Goal: Transaction & Acquisition: Purchase product/service

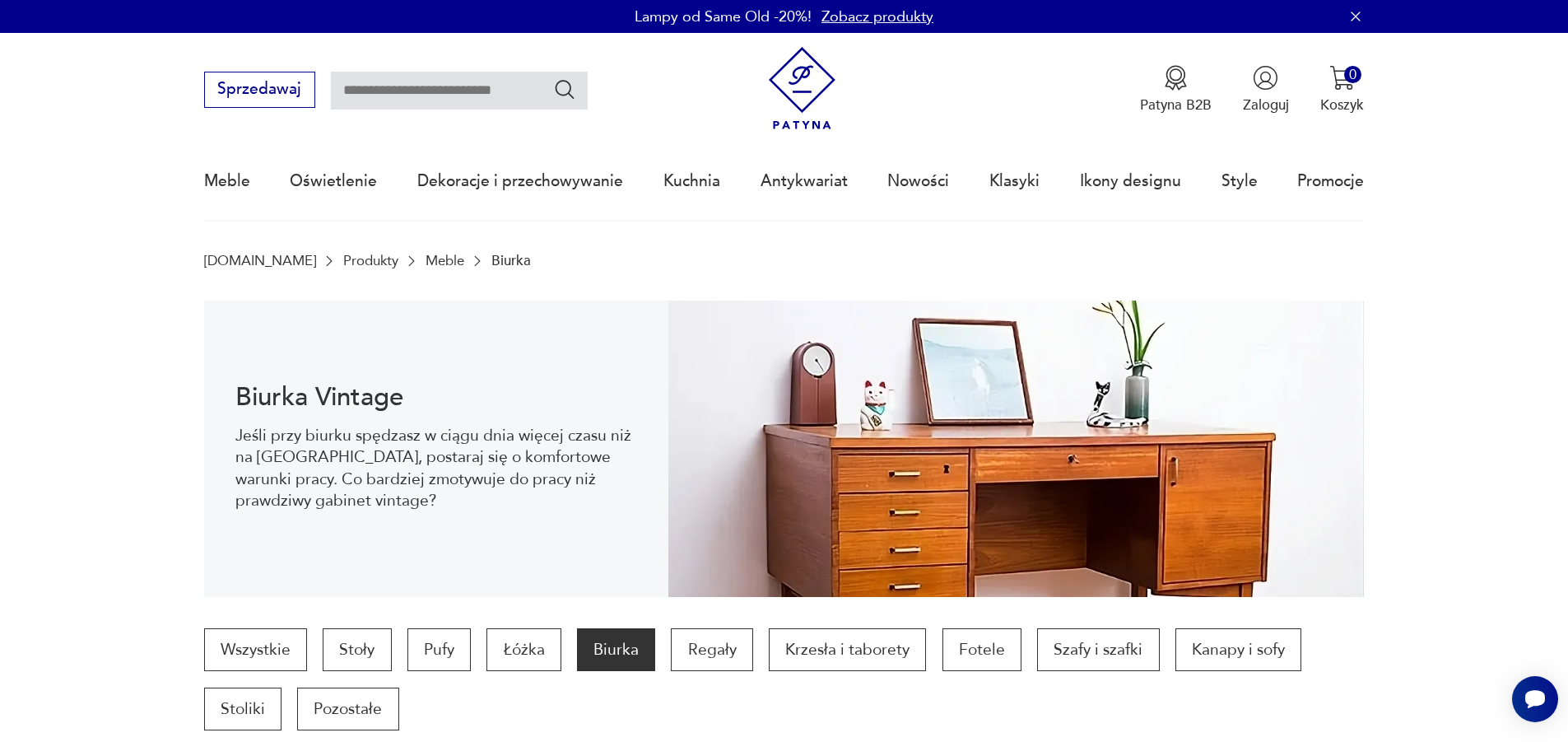
scroll to position [485, 0]
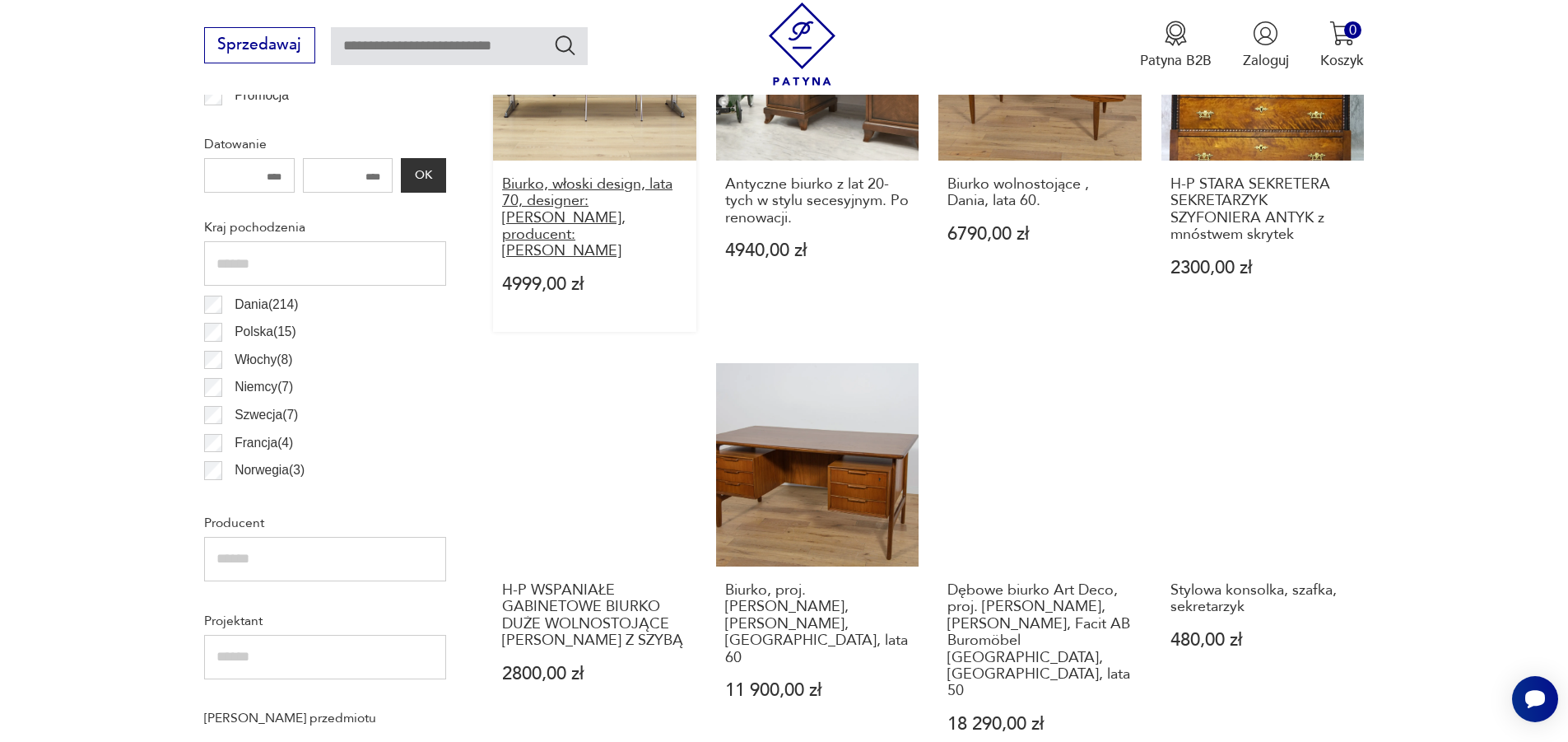
scroll to position [905, 0]
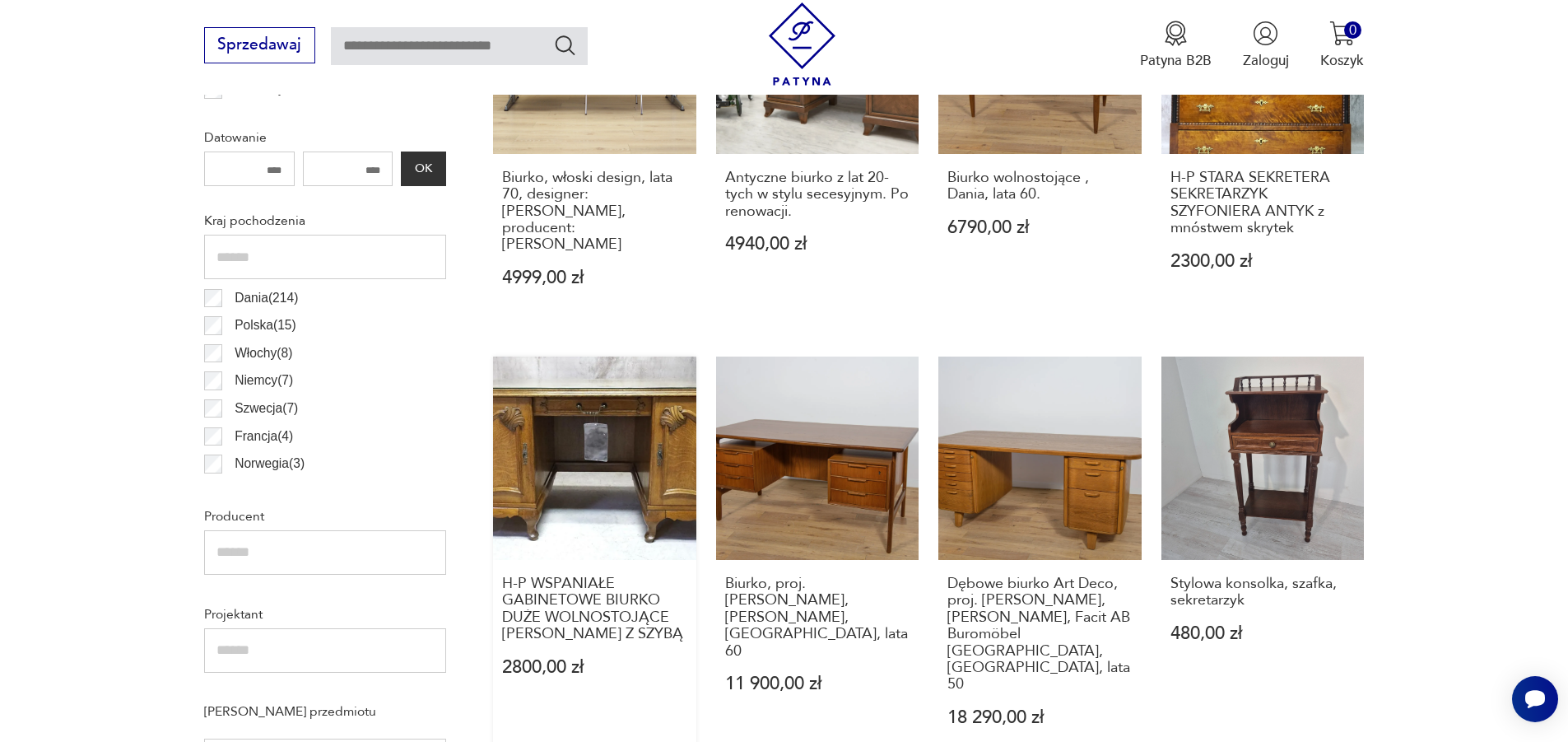
click at [595, 359] on link "H-P WSPANIAŁE GABINETOWE BIURKO DUŻE WOLNOSTOJĄCE [PERSON_NAME] Z SZYBĄ 2800,00…" at bounding box center [595, 560] width 203 height 409
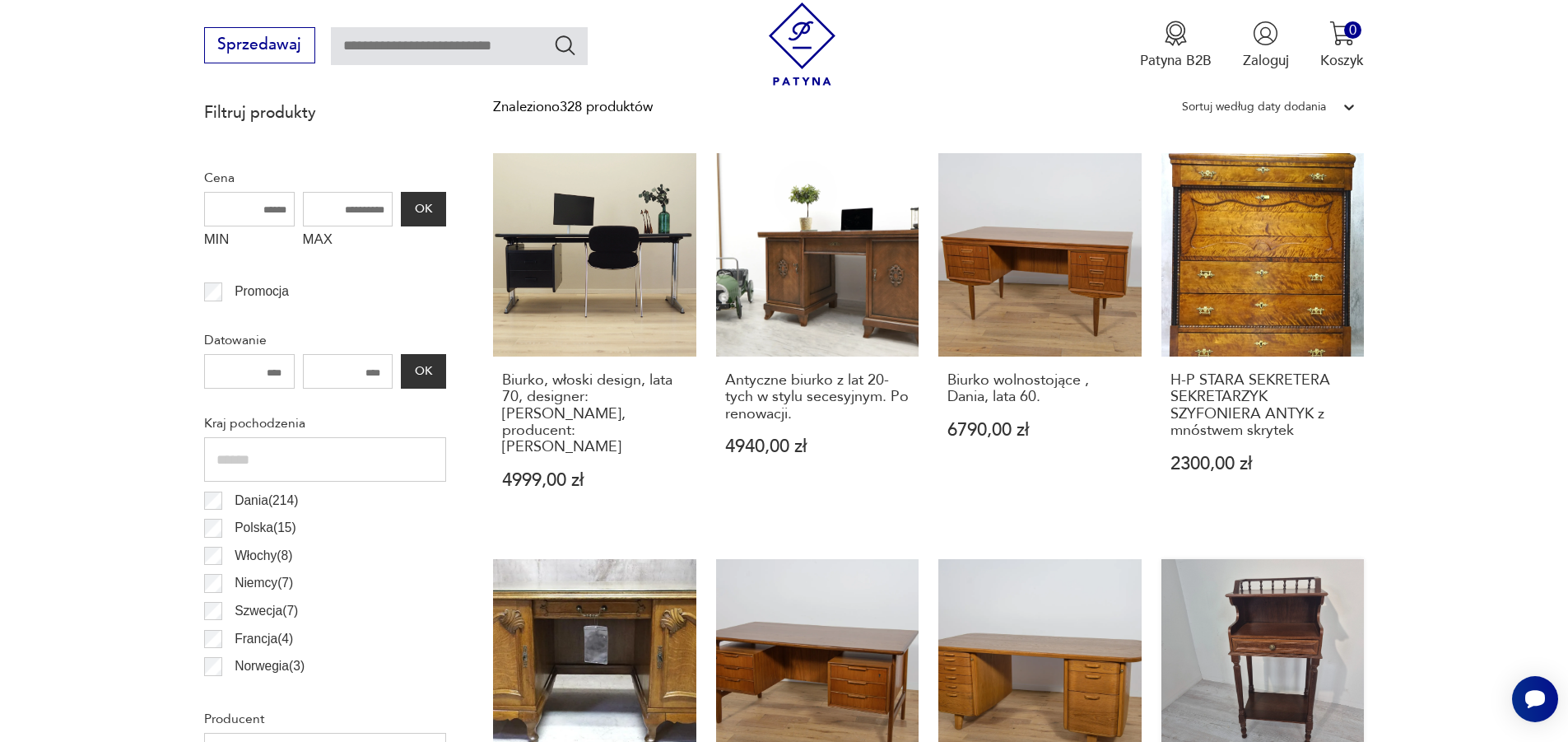
scroll to position [658, 0]
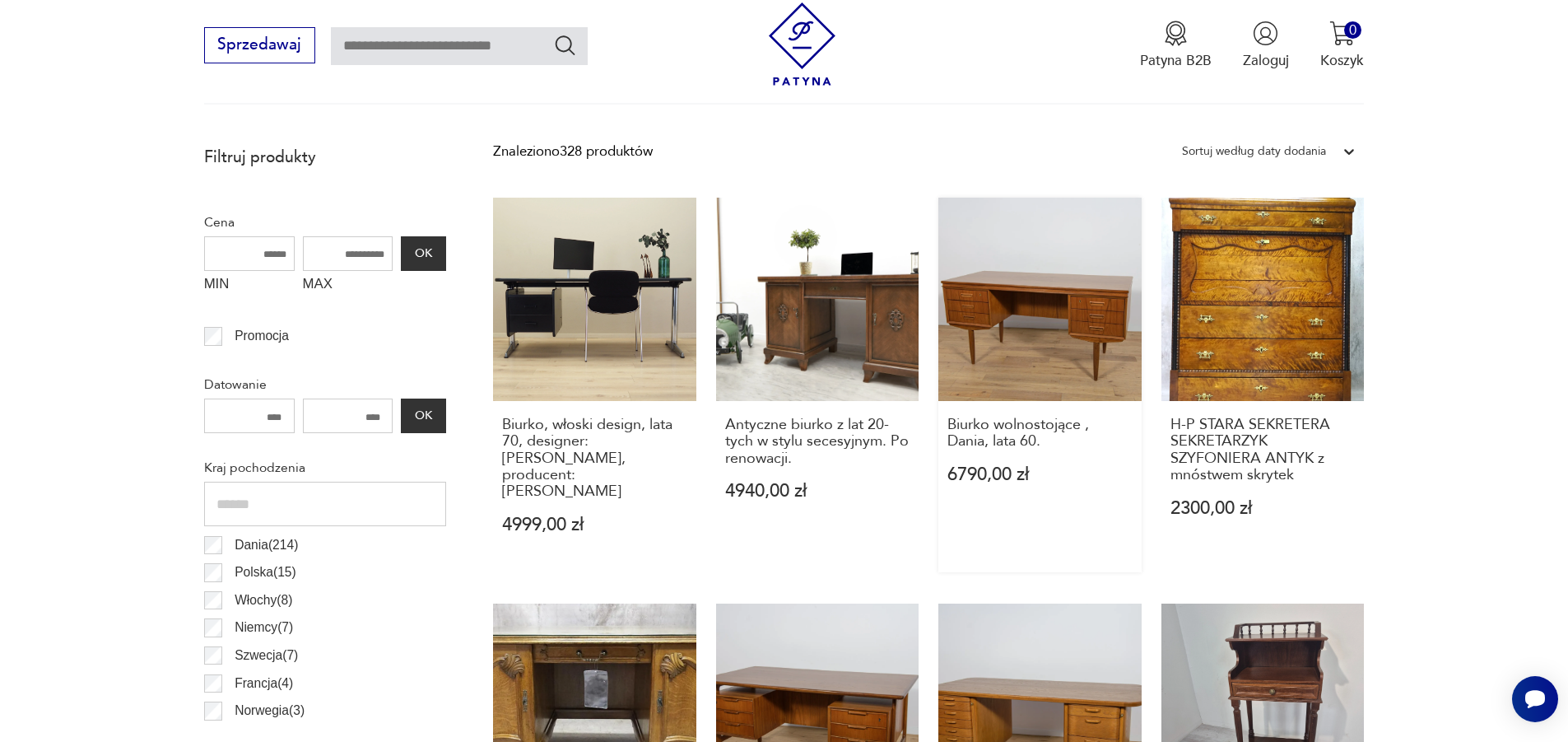
click at [1005, 306] on link "Biurko wolnostojące , Dania, lata 60. 6790,00 zł" at bounding box center [1040, 384] width 203 height 374
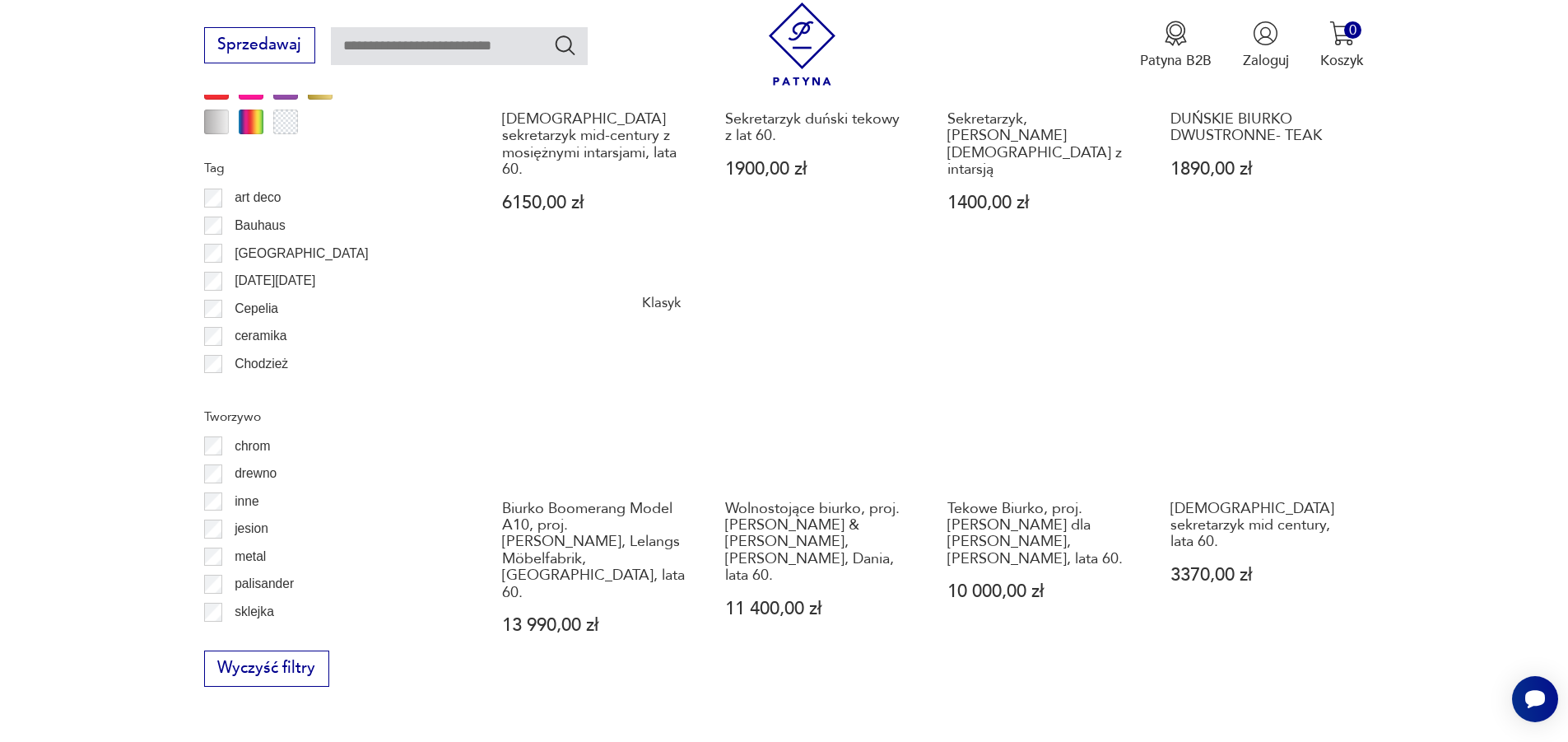
scroll to position [1892, 0]
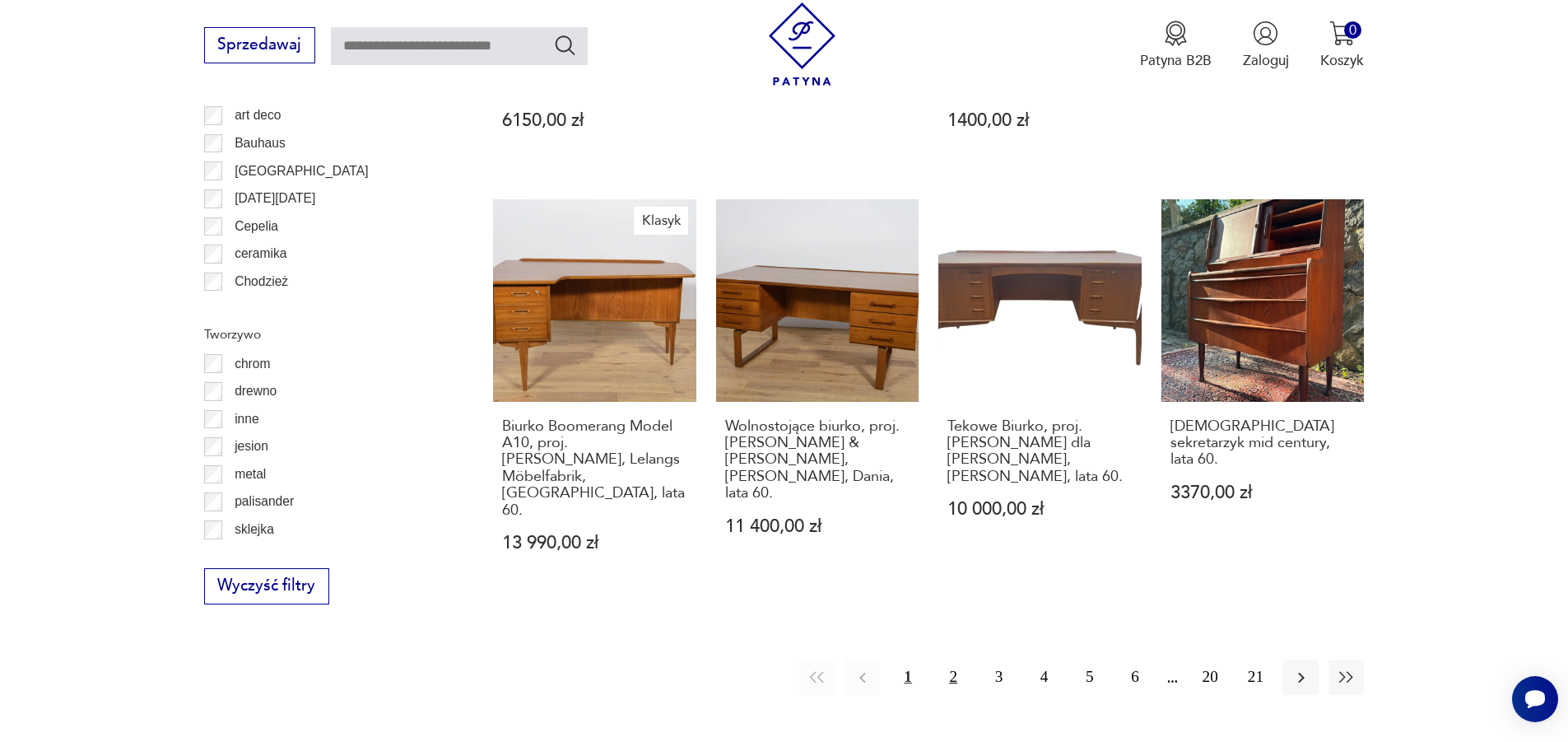
click at [954, 659] on button "2" at bounding box center [953, 677] width 36 height 36
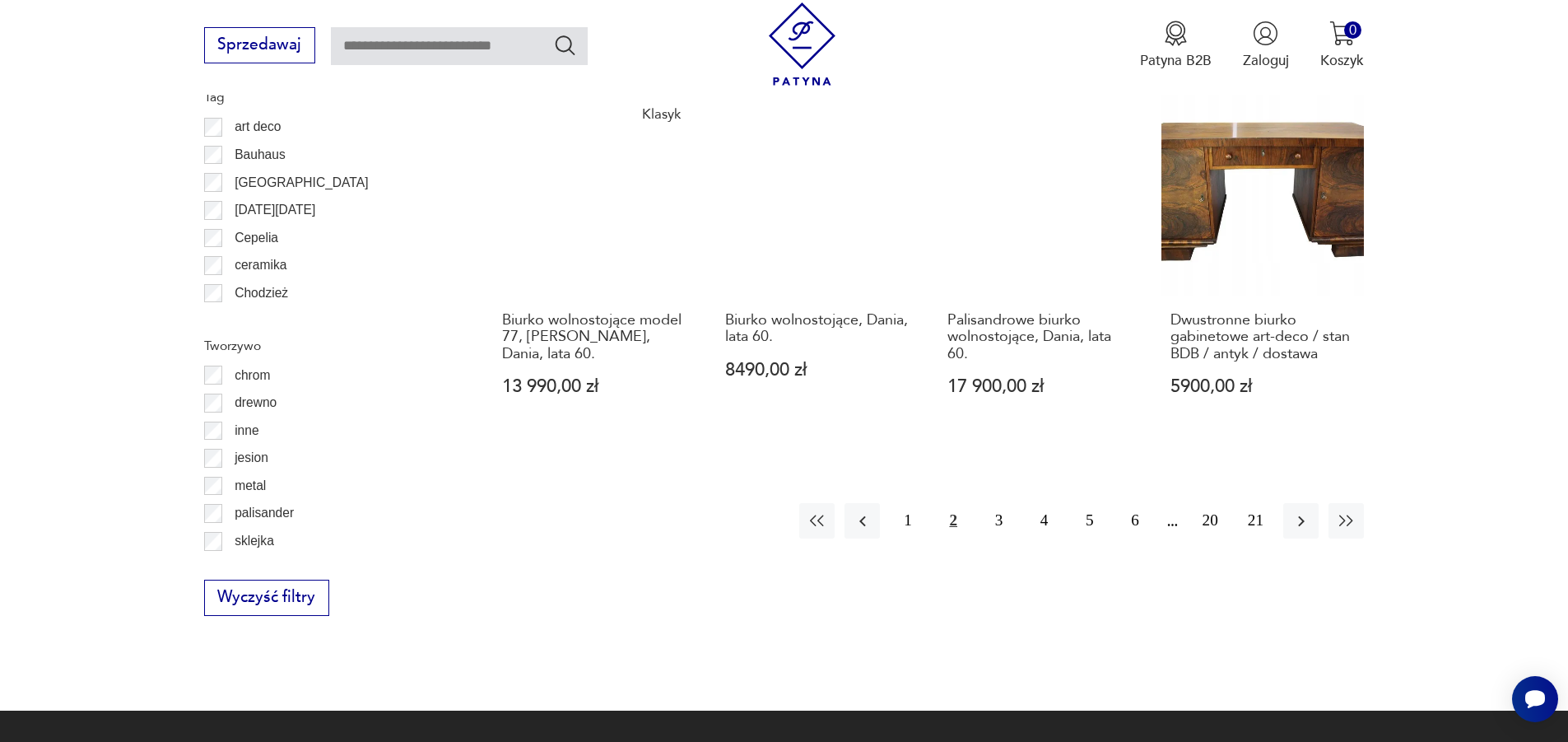
scroll to position [2030, 0]
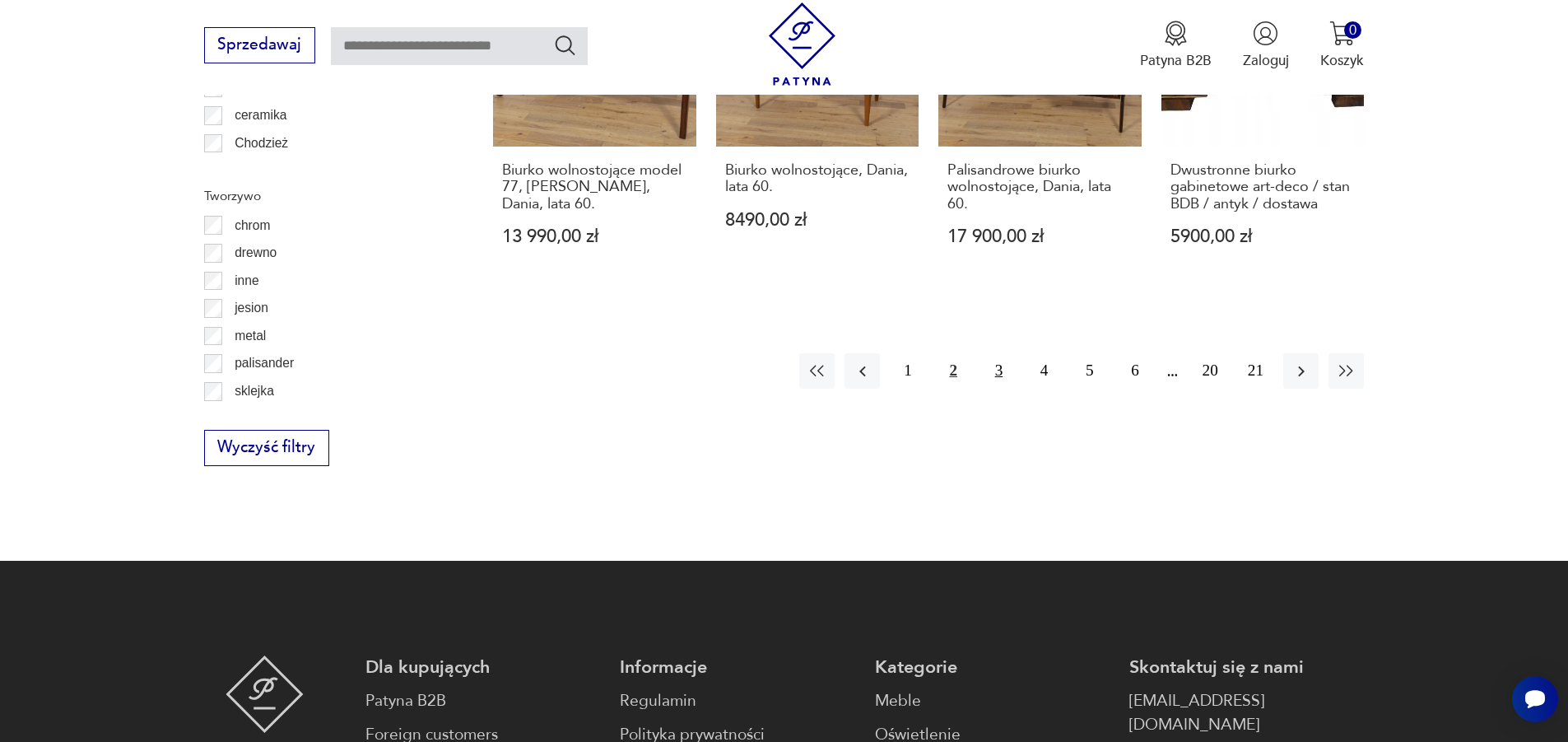
click at [1001, 369] on button "3" at bounding box center [999, 370] width 36 height 36
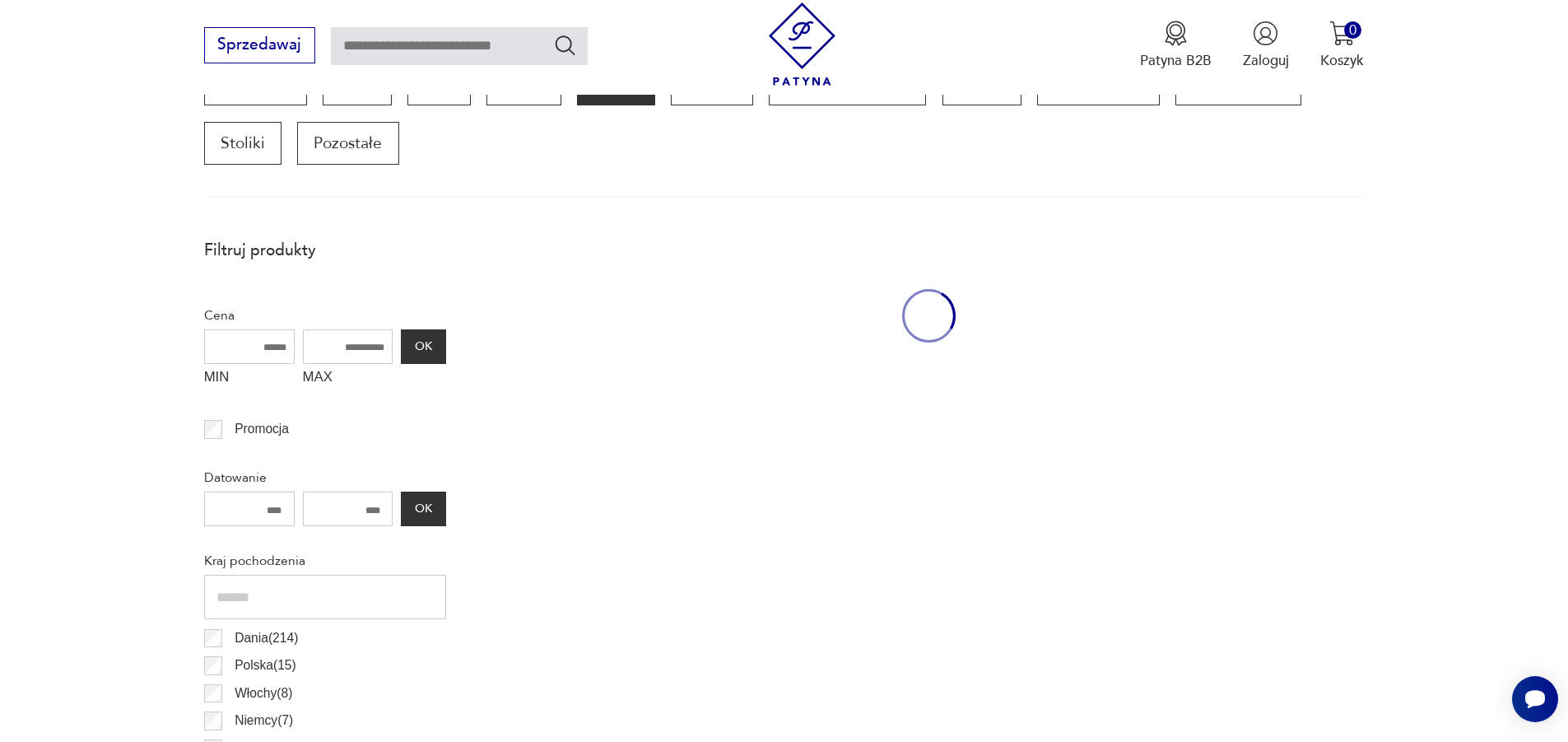
scroll to position [548, 0]
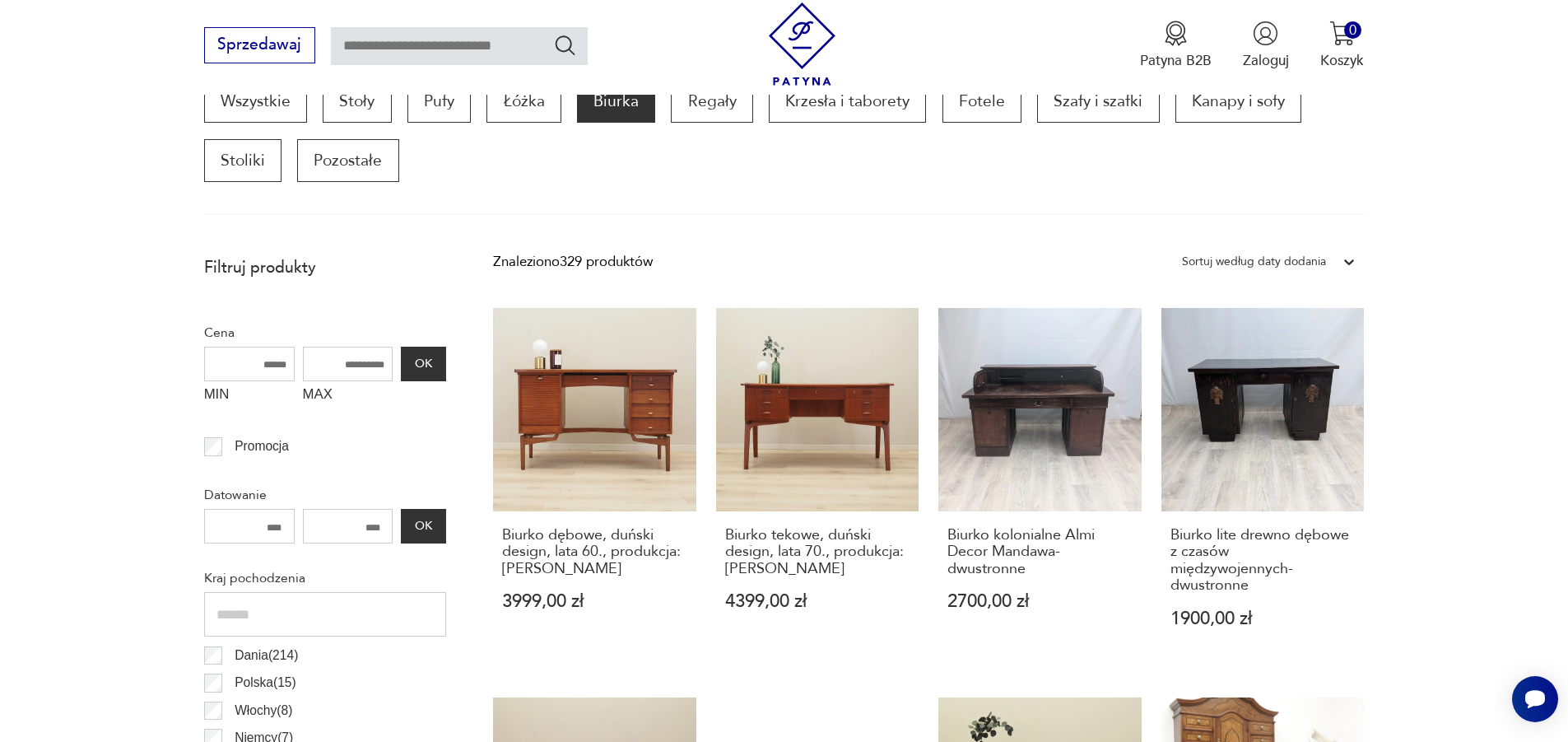
click at [270, 519] on input "number" at bounding box center [250, 526] width 91 height 35
click at [266, 526] on input "number" at bounding box center [250, 526] width 91 height 35
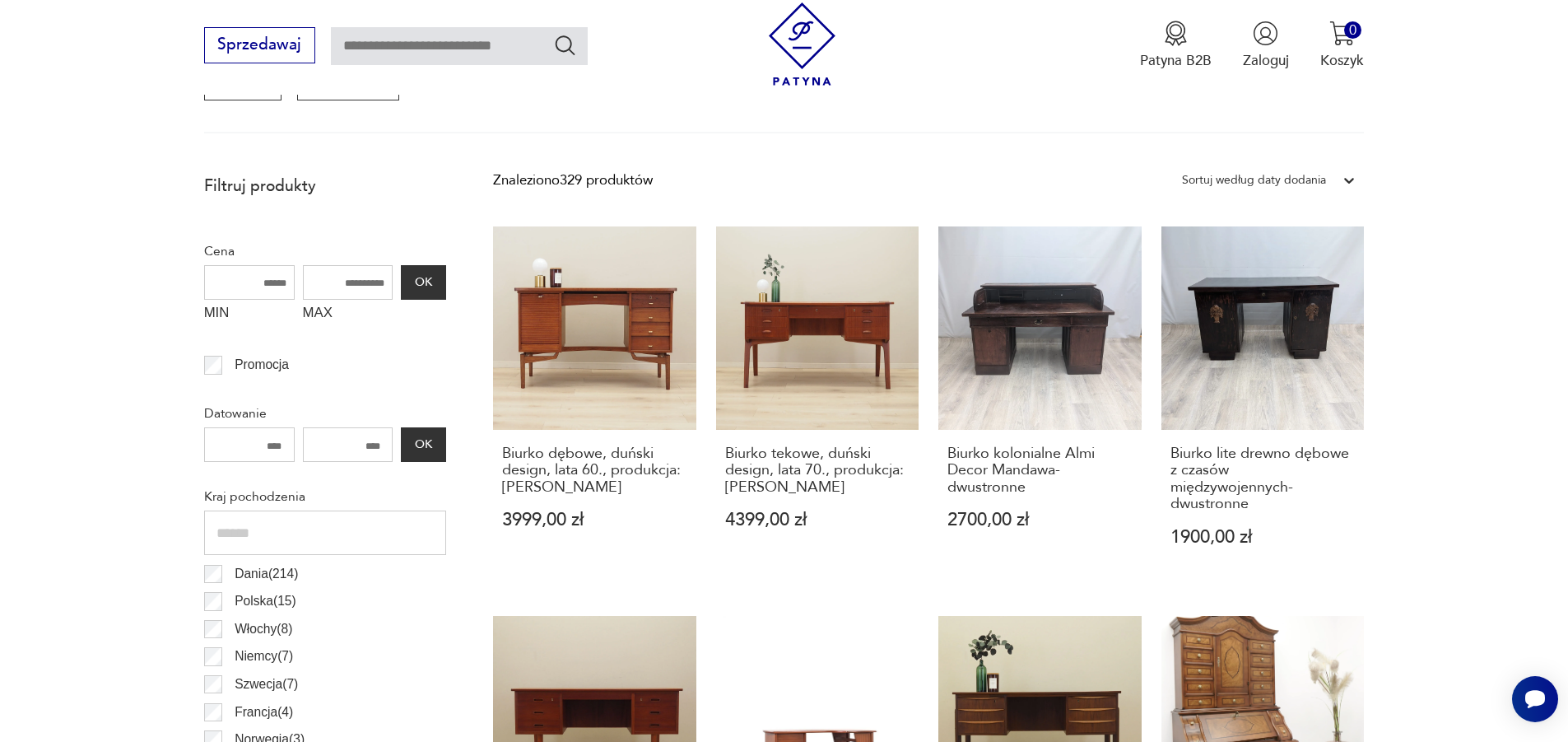
scroll to position [630, 0]
type input "****"
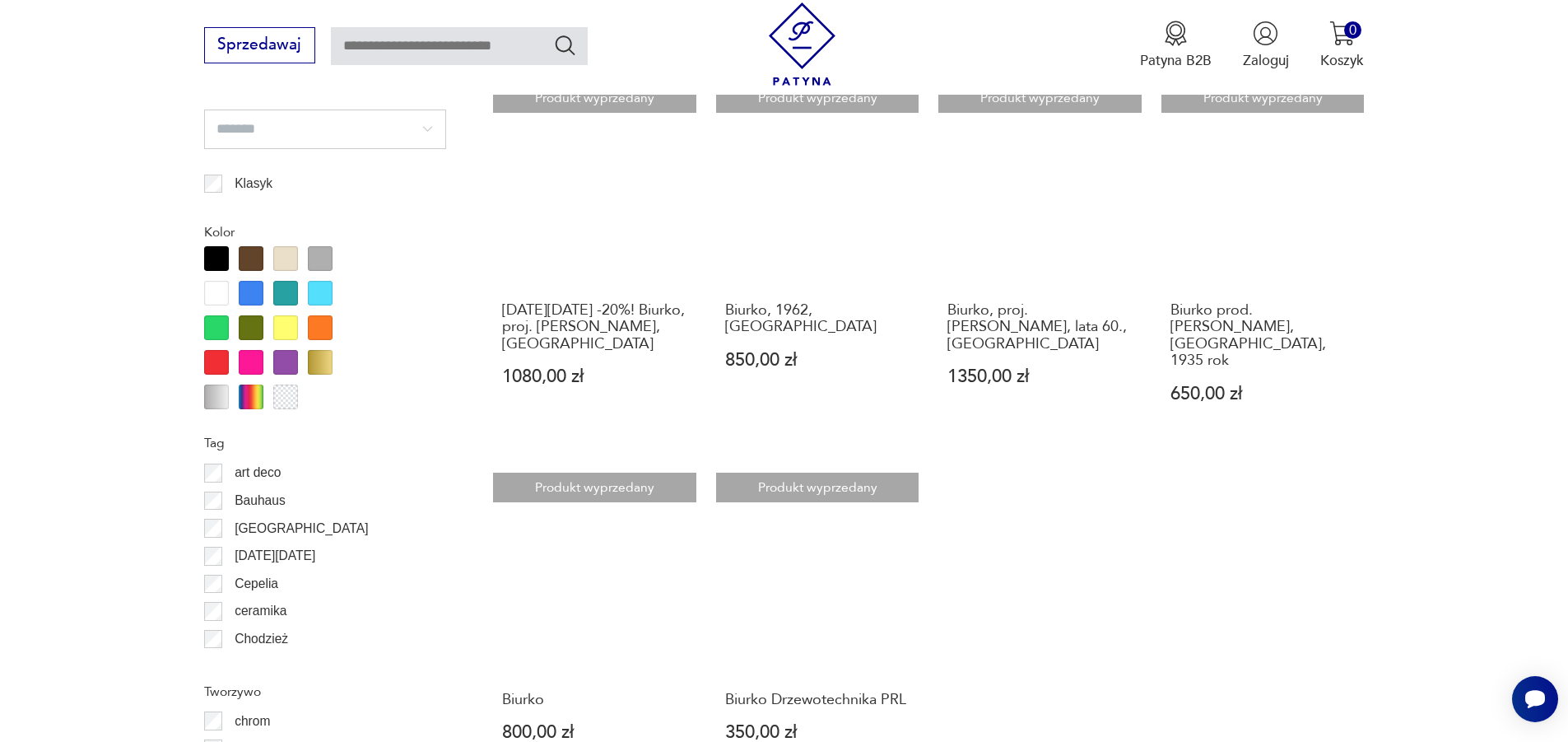
scroll to position [1618, 0]
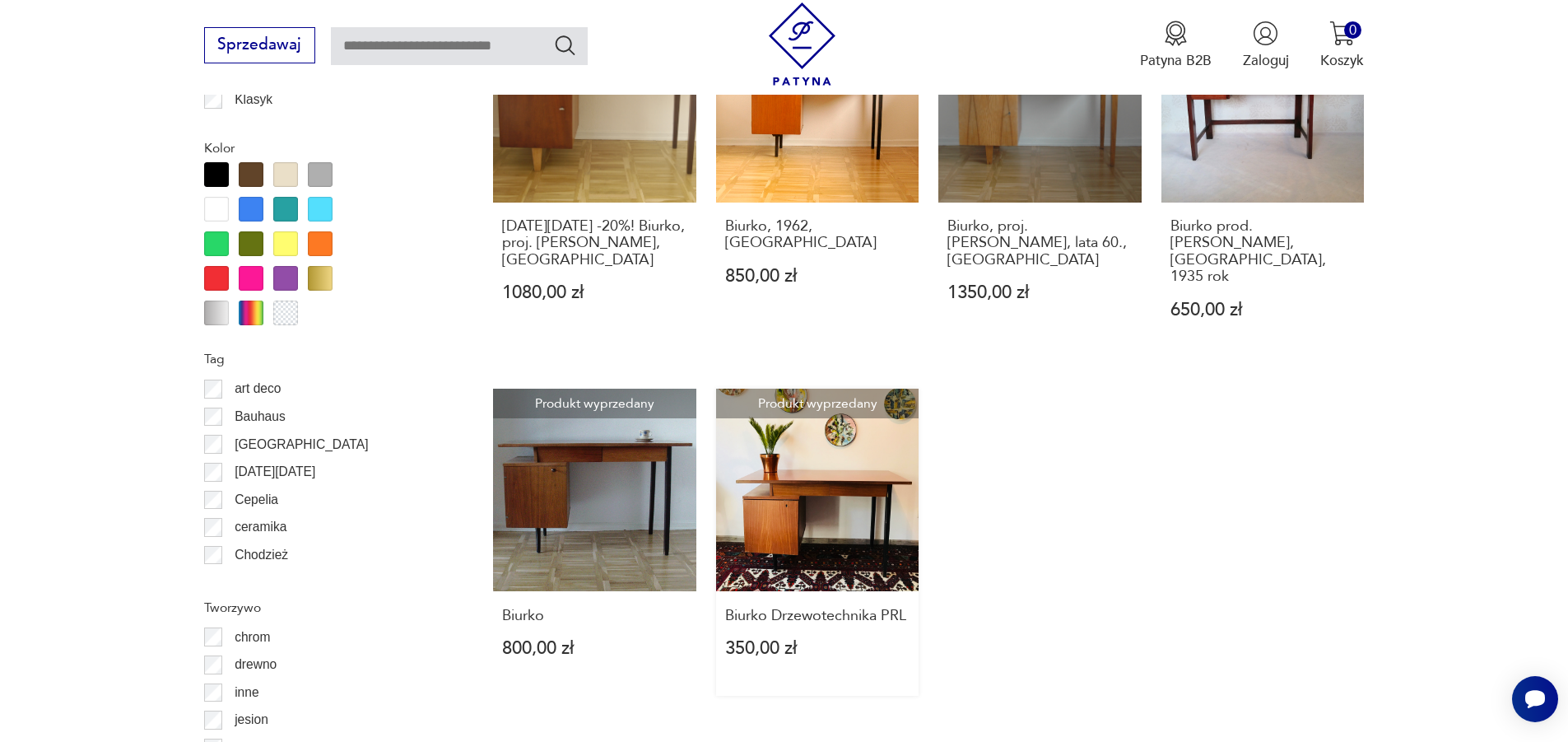
click at [833, 440] on link "Produkt wyprzedany Biurko Drzewotechnika PRL 350,00 zł" at bounding box center [817, 542] width 203 height 307
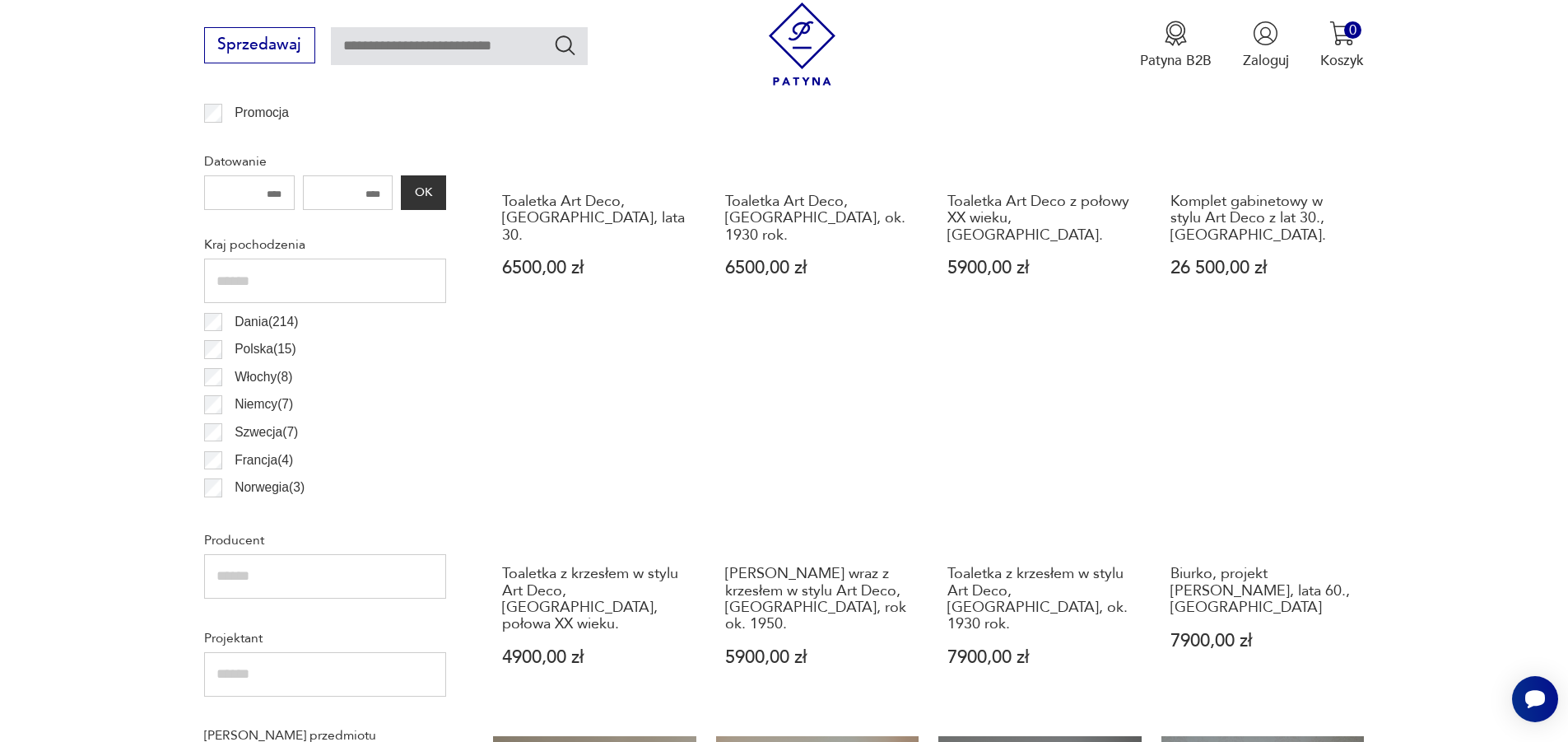
scroll to position [896, 0]
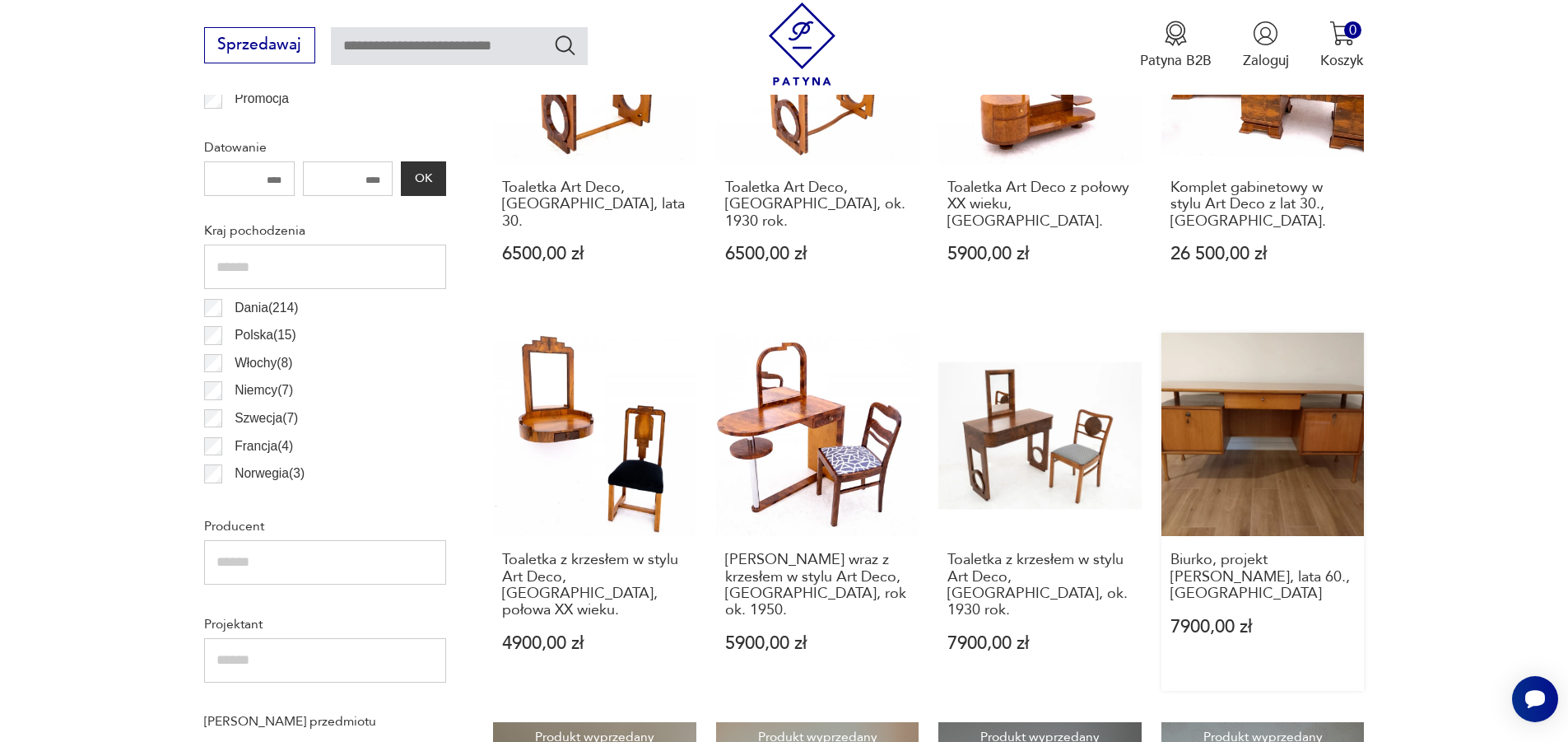
click at [1274, 416] on link "Biurko, projekt [PERSON_NAME], lata 60., Polska 7900,00 zł" at bounding box center [1262, 511] width 203 height 357
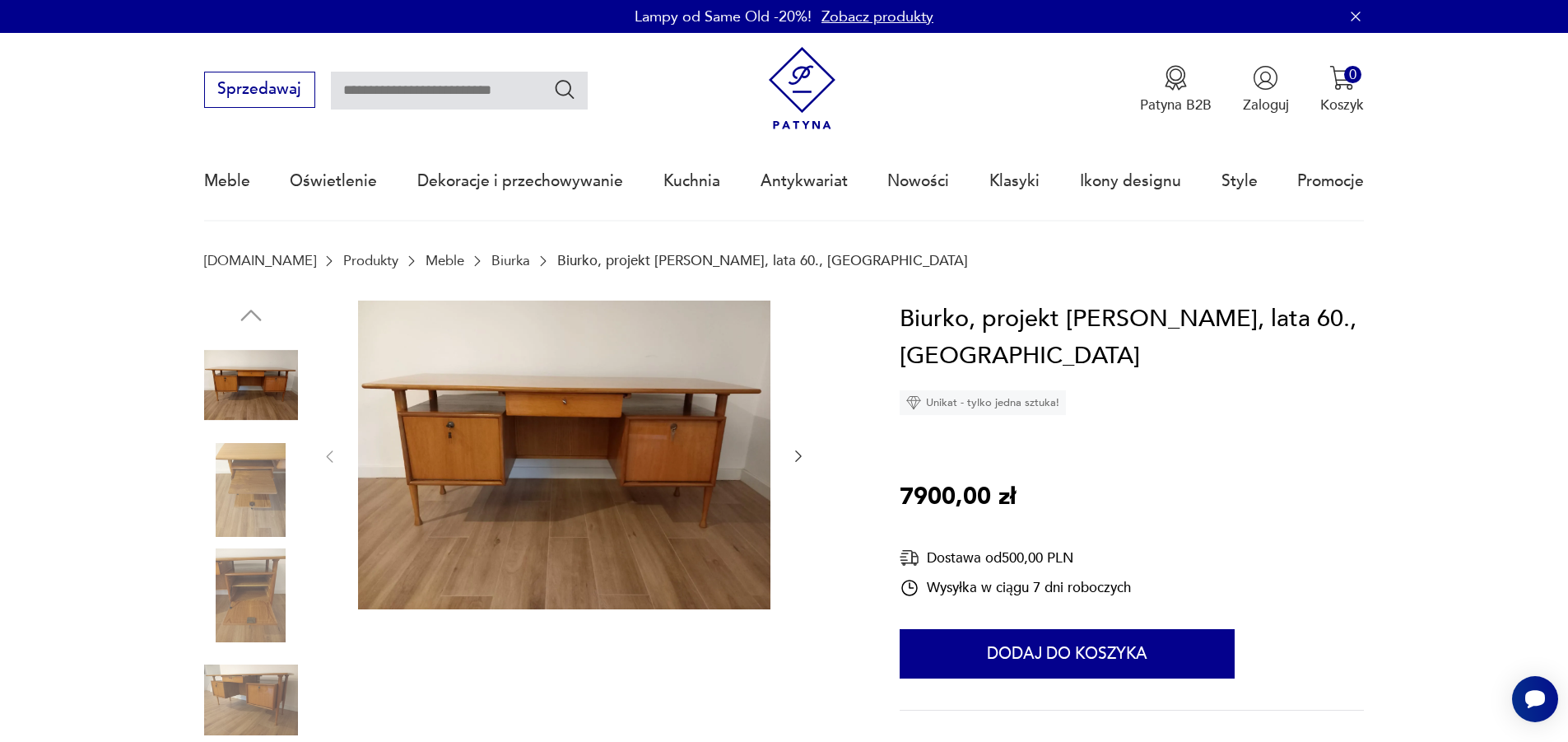
click at [685, 365] on img at bounding box center [564, 455] width 412 height 310
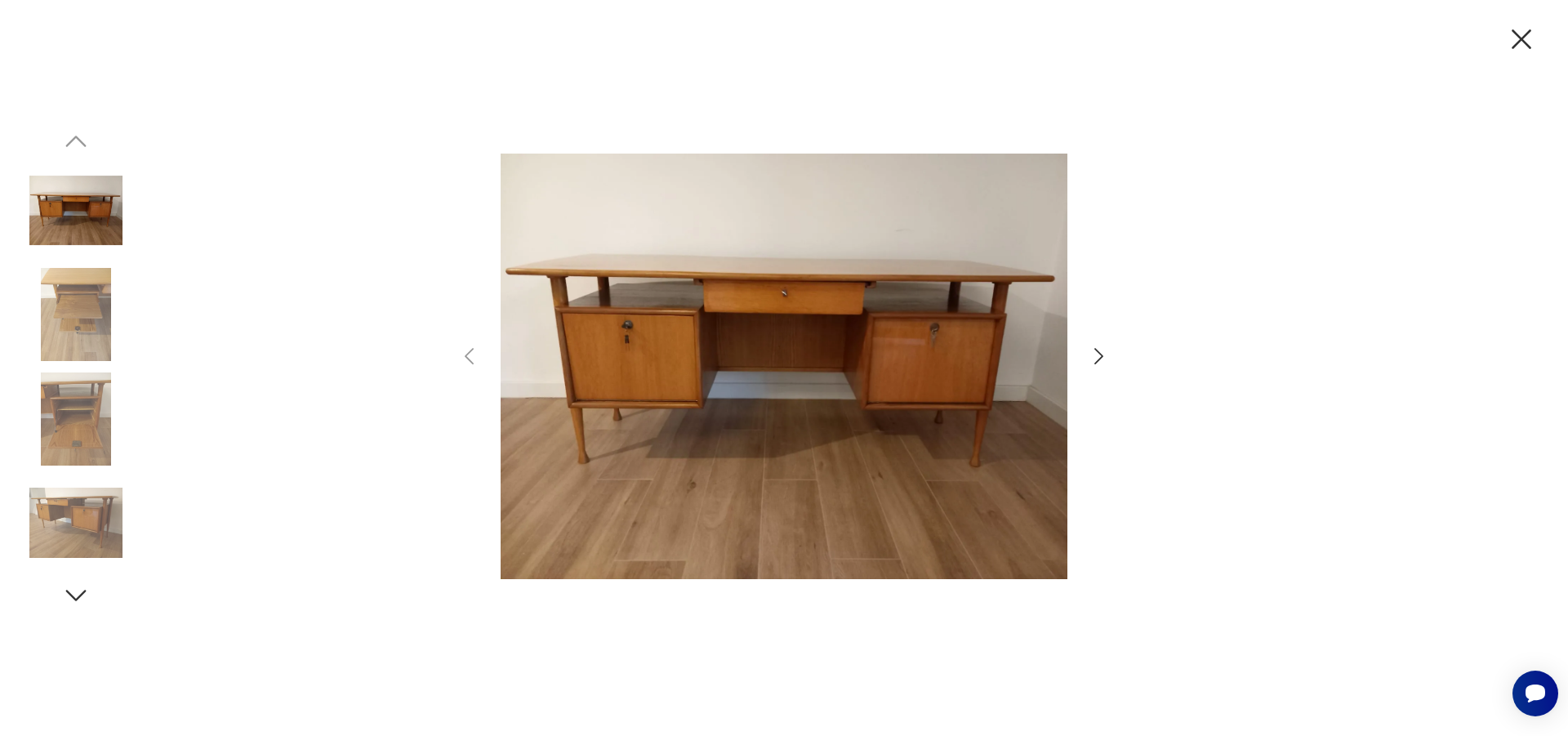
click at [1098, 355] on icon "button" at bounding box center [1098, 356] width 23 height 23
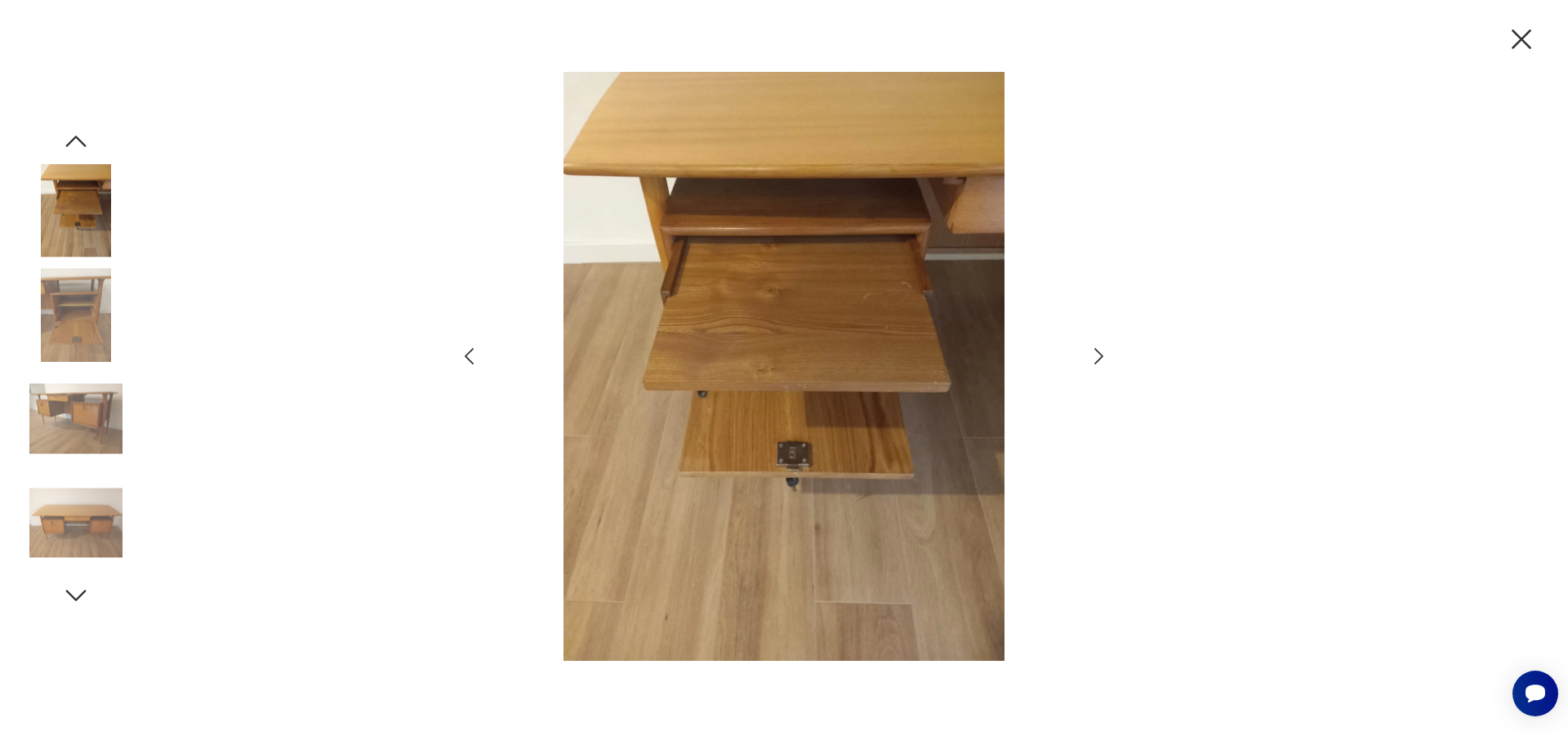
click at [1098, 355] on icon "button" at bounding box center [1098, 356] width 23 height 23
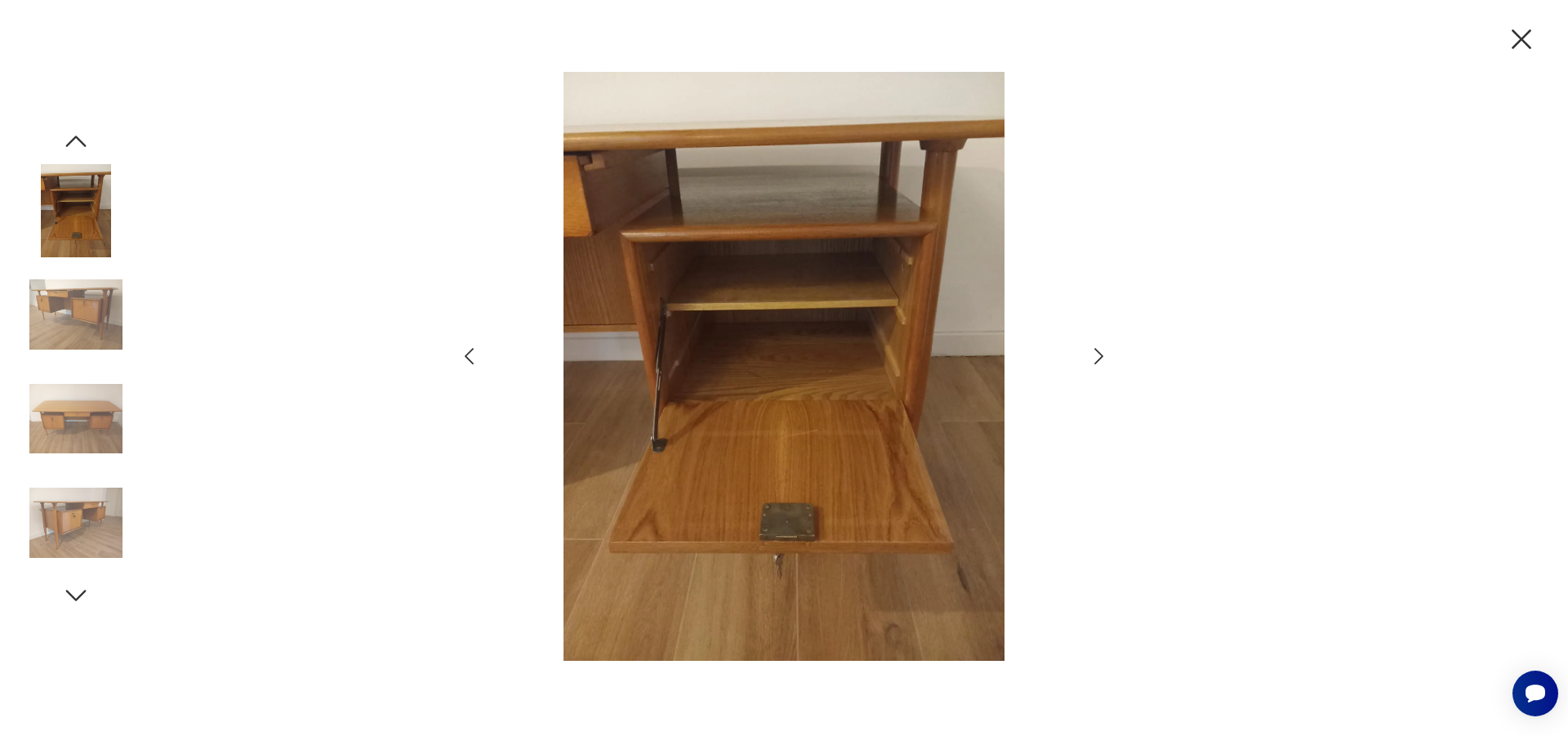
click at [1098, 355] on icon "button" at bounding box center [1098, 356] width 23 height 23
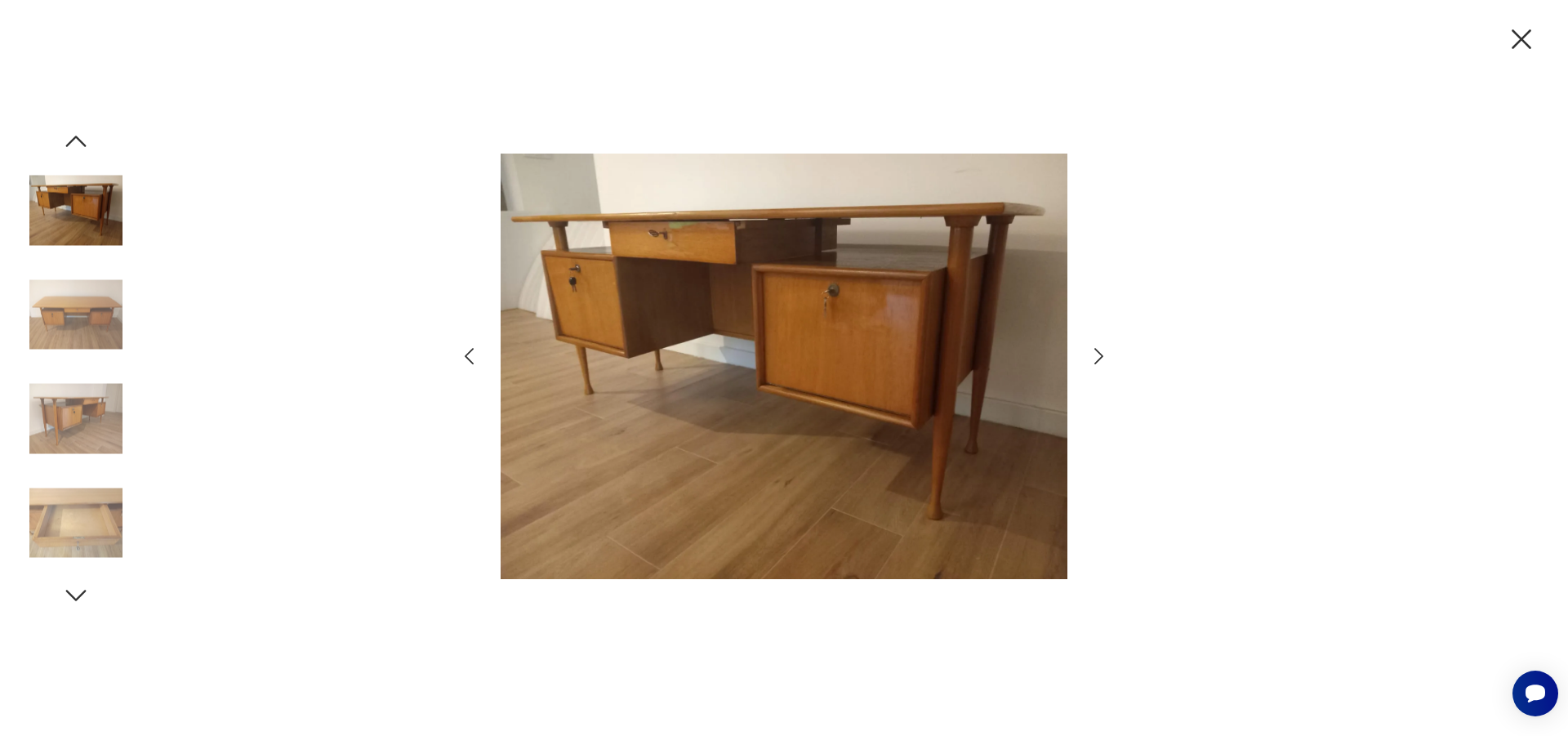
click at [1098, 355] on icon "button" at bounding box center [1098, 356] width 23 height 23
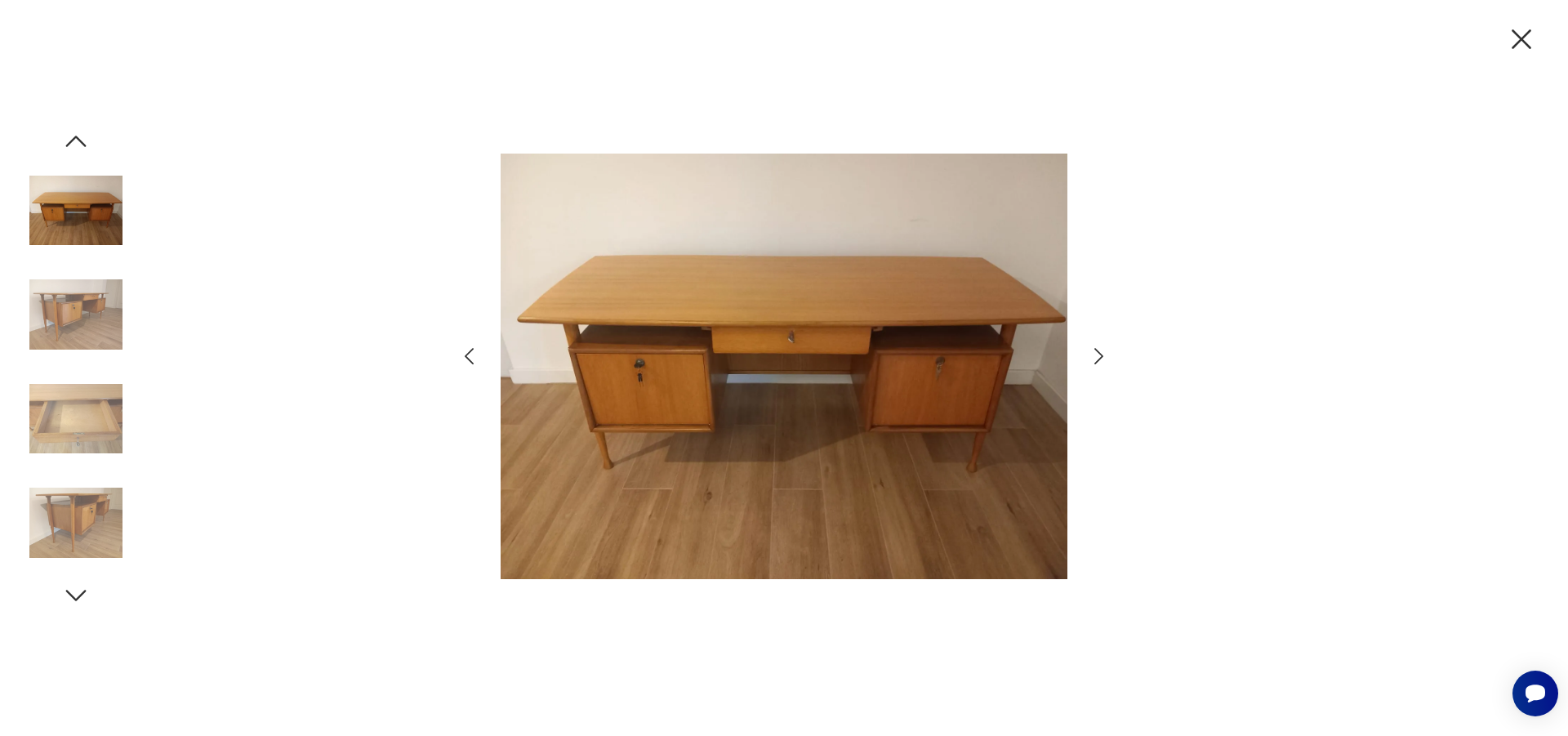
click at [1520, 36] on icon "button" at bounding box center [1522, 39] width 35 height 35
